Goal: Information Seeking & Learning: Check status

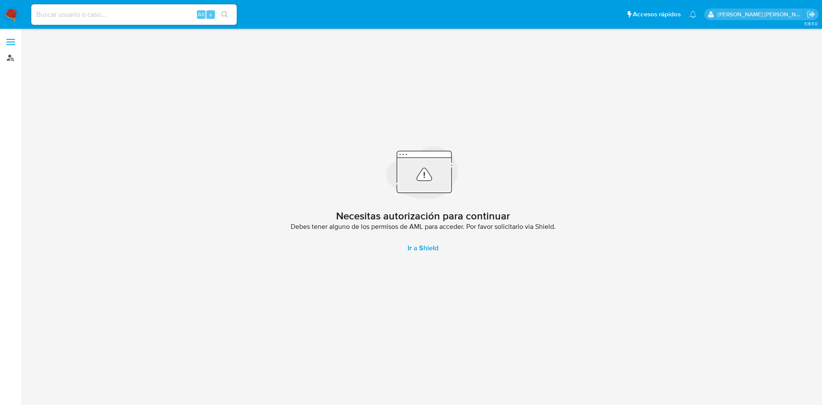
click at [9, 59] on link "Buscador de personas" at bounding box center [51, 57] width 102 height 13
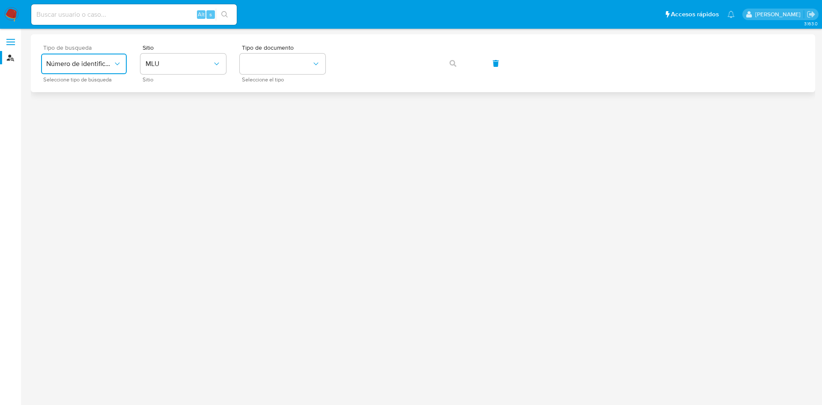
click at [98, 66] on span "Número de identificación" at bounding box center [79, 64] width 67 height 9
click at [103, 114] on div "User ID" at bounding box center [81, 116] width 70 height 21
click at [446, 67] on button "button" at bounding box center [452, 63] width 29 height 21
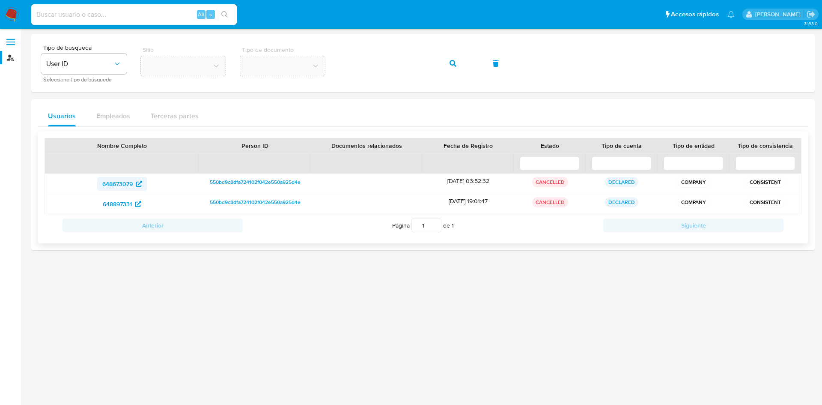
click at [121, 181] on span "648673079" at bounding box center [117, 184] width 30 height 14
click at [337, 68] on div "Tipo de busqueda User ID Seleccione tipo de búsqueda Sitio Tipo de documento" at bounding box center [423, 63] width 764 height 37
click at [451, 63] on icon "button" at bounding box center [452, 63] width 7 height 7
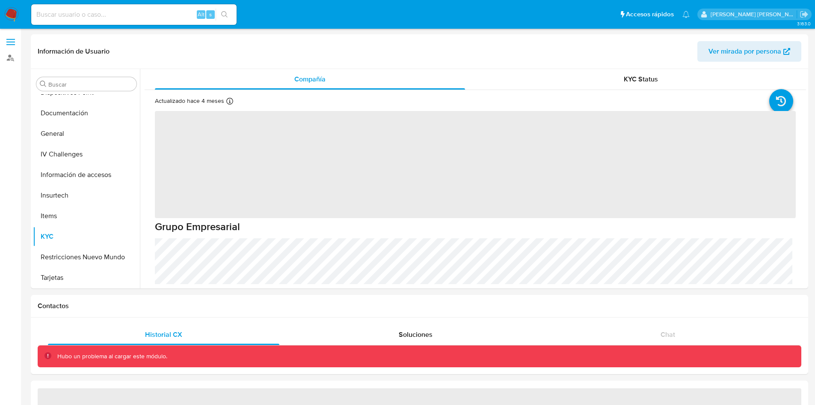
scroll to position [197, 0]
select select "10"
